Goal: Task Accomplishment & Management: Manage account settings

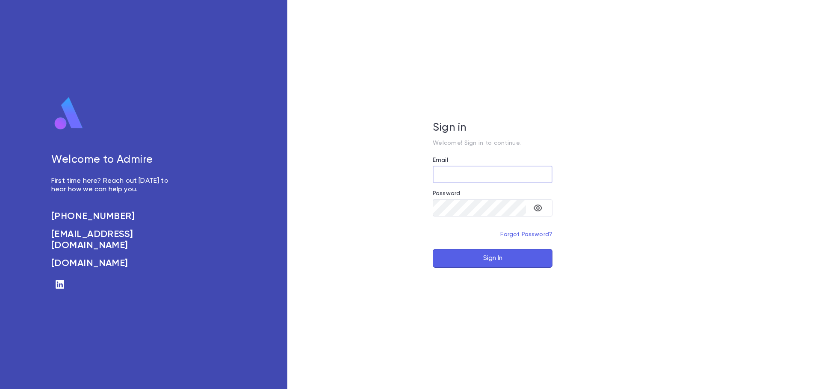
click at [471, 176] on input "Email" at bounding box center [493, 174] width 120 height 17
type input "**********"
click at [433, 249] on button "Sign In" at bounding box center [493, 258] width 120 height 19
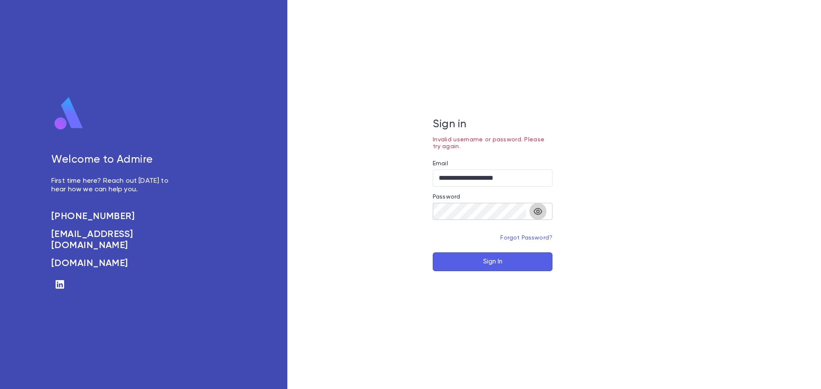
click at [535, 212] on icon "toggle password visibility" at bounding box center [538, 211] width 10 height 10
click at [503, 264] on button "Sign In" at bounding box center [493, 262] width 120 height 19
click at [433, 253] on button "Sign In" at bounding box center [493, 262] width 120 height 19
